Goal: Find specific page/section: Find specific page/section

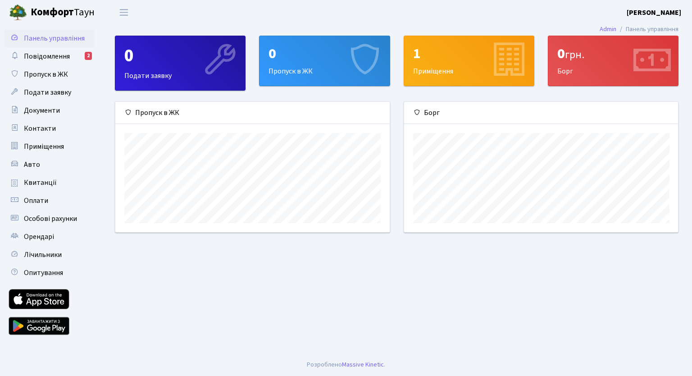
scroll to position [4393, 0]
click at [44, 185] on span "Квитанції" at bounding box center [40, 183] width 33 height 10
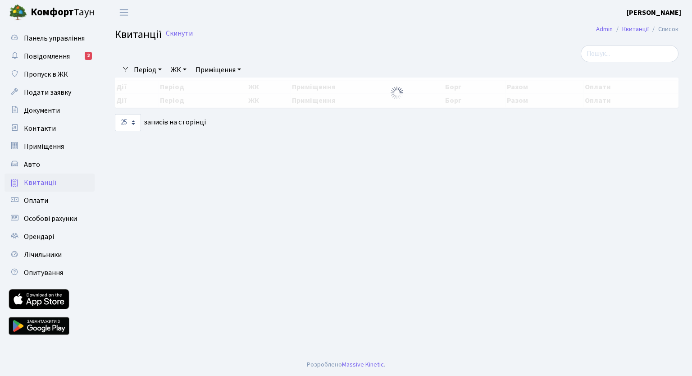
select select "25"
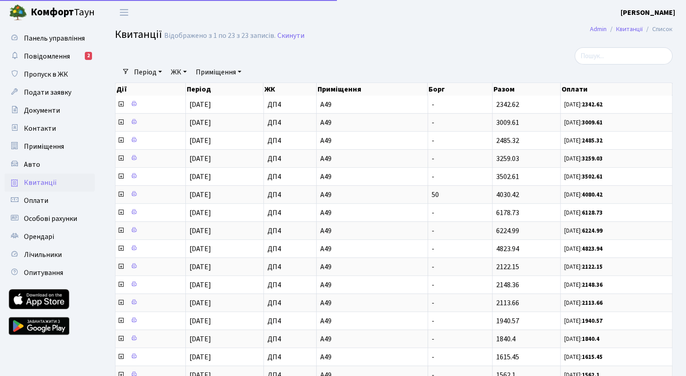
scroll to position [4393, 0]
click at [54, 42] on span "Панель управління" at bounding box center [54, 38] width 61 height 10
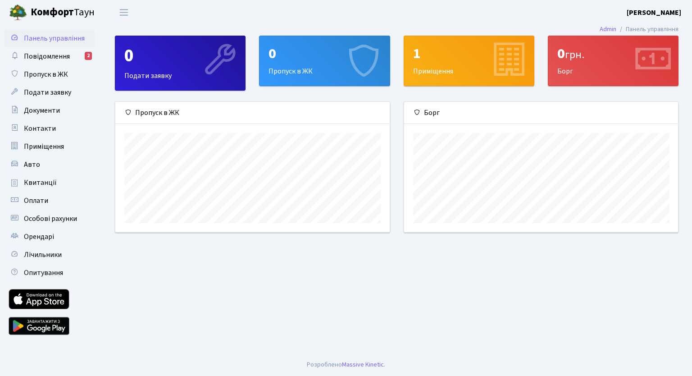
scroll to position [130, 274]
click at [588, 59] on div "0 грн." at bounding box center [614, 53] width 112 height 17
